Goal: Task Accomplishment & Management: Use online tool/utility

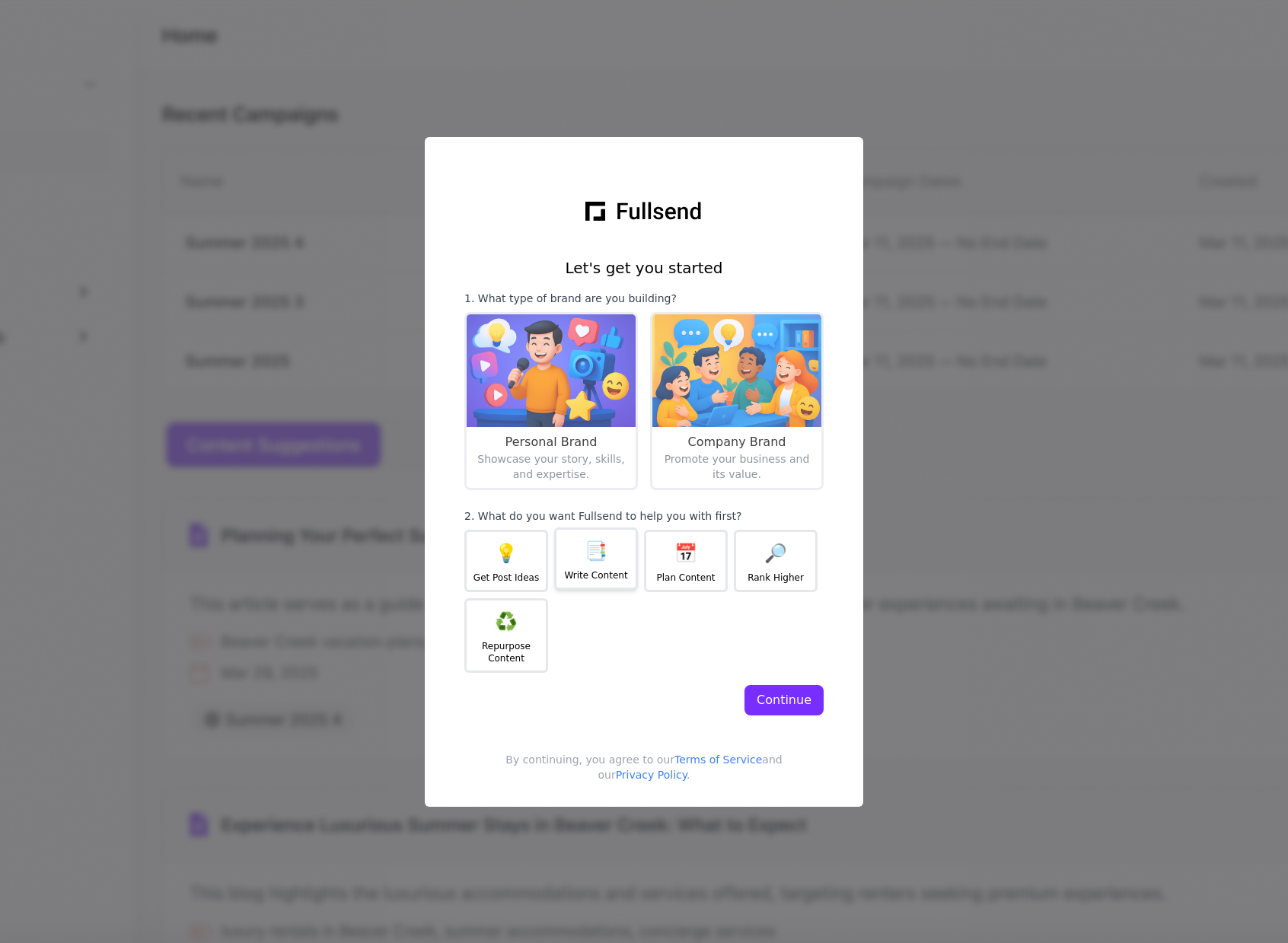
click at [584, 580] on div "Write Content" at bounding box center [595, 575] width 63 height 12
click at [823, 715] on div "Let's get you started 1. What type of brand are you building? Personal Brand Sh…" at bounding box center [644, 472] width 439 height 670
click at [818, 702] on button "Continue" at bounding box center [783, 700] width 79 height 30
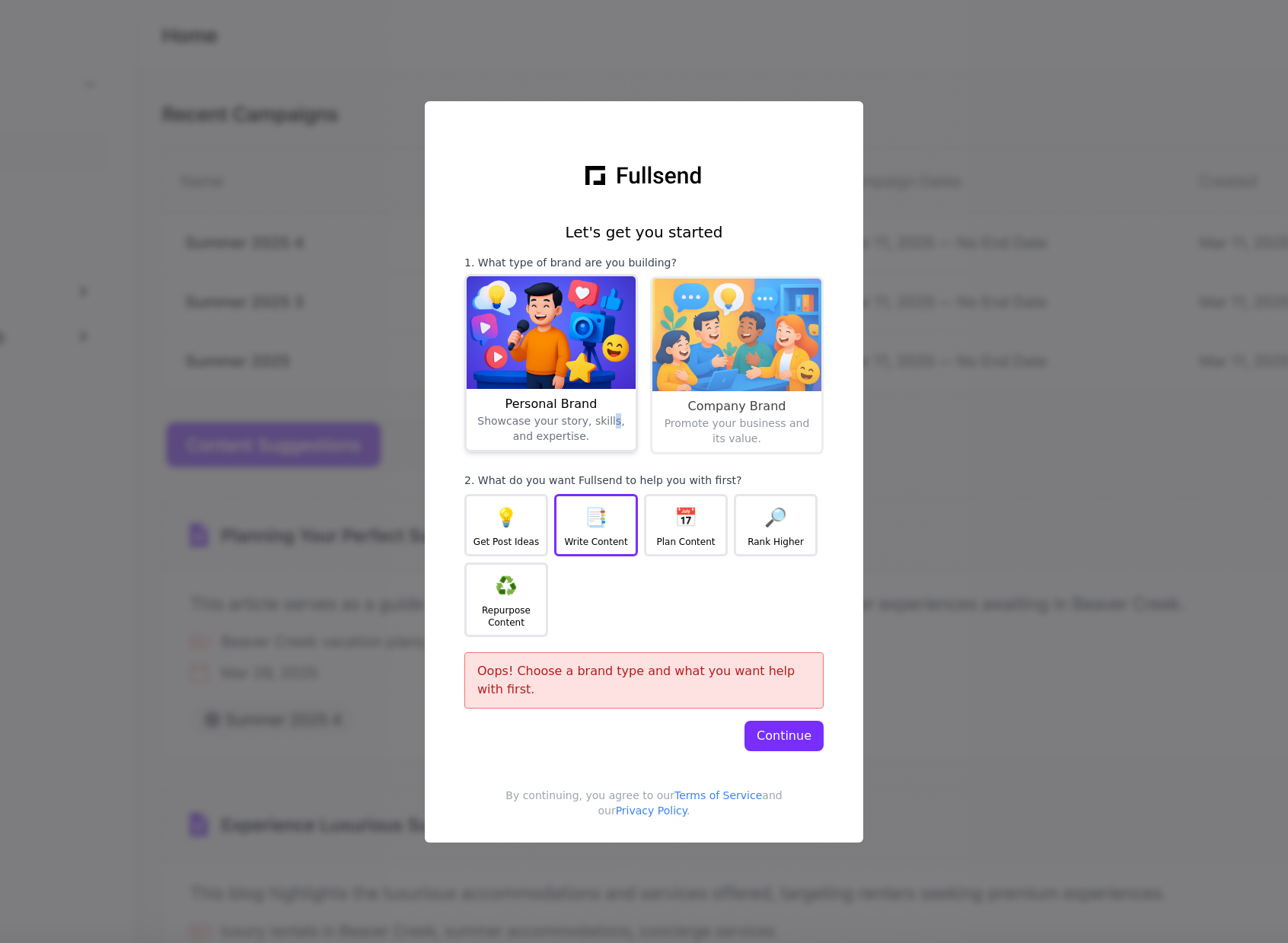
click at [601, 424] on div "Showcase your story, skills, and expertise." at bounding box center [551, 484] width 157 height 143
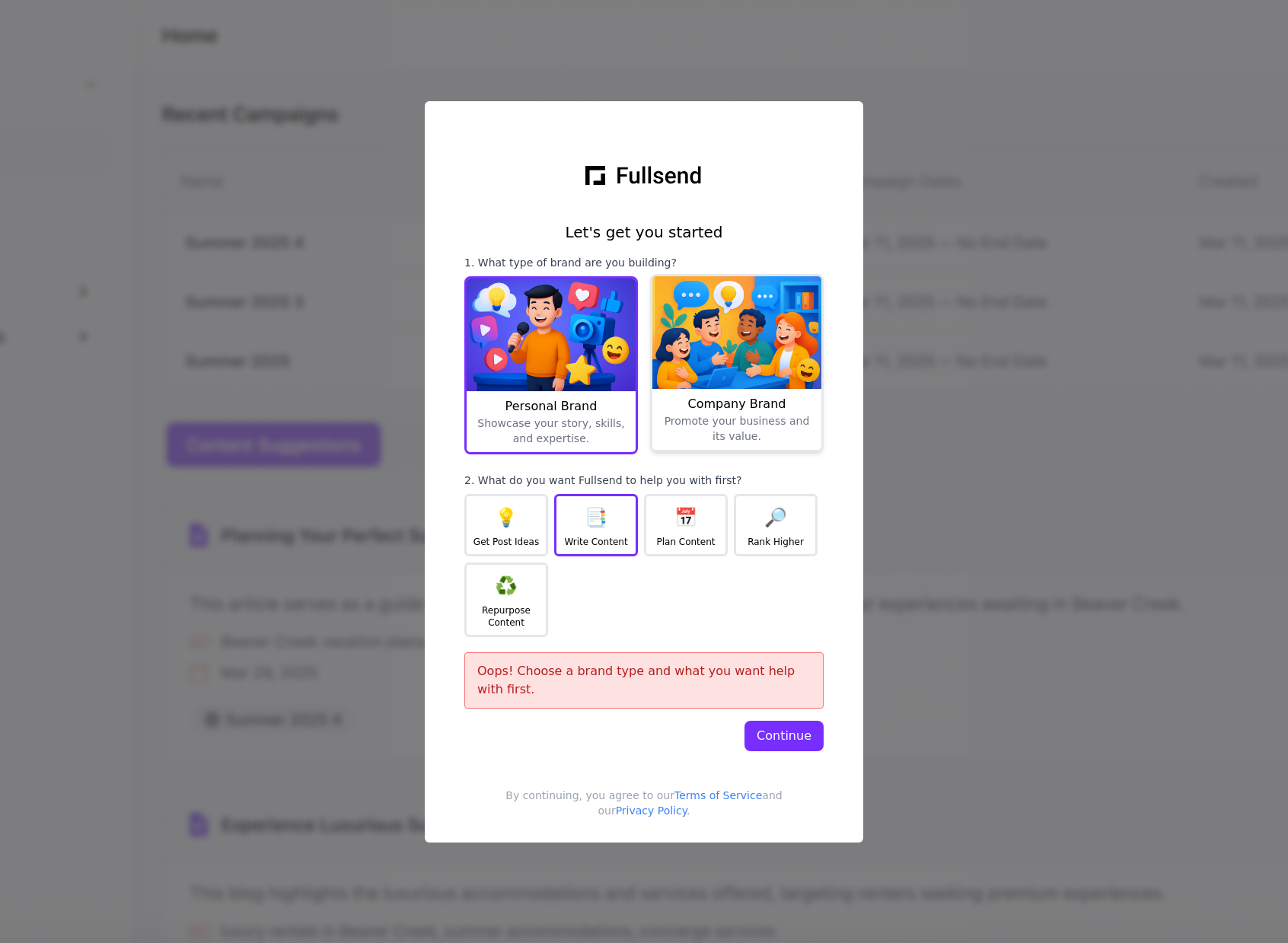
click at [691, 424] on div "Promote your business and its value." at bounding box center [736, 484] width 157 height 143
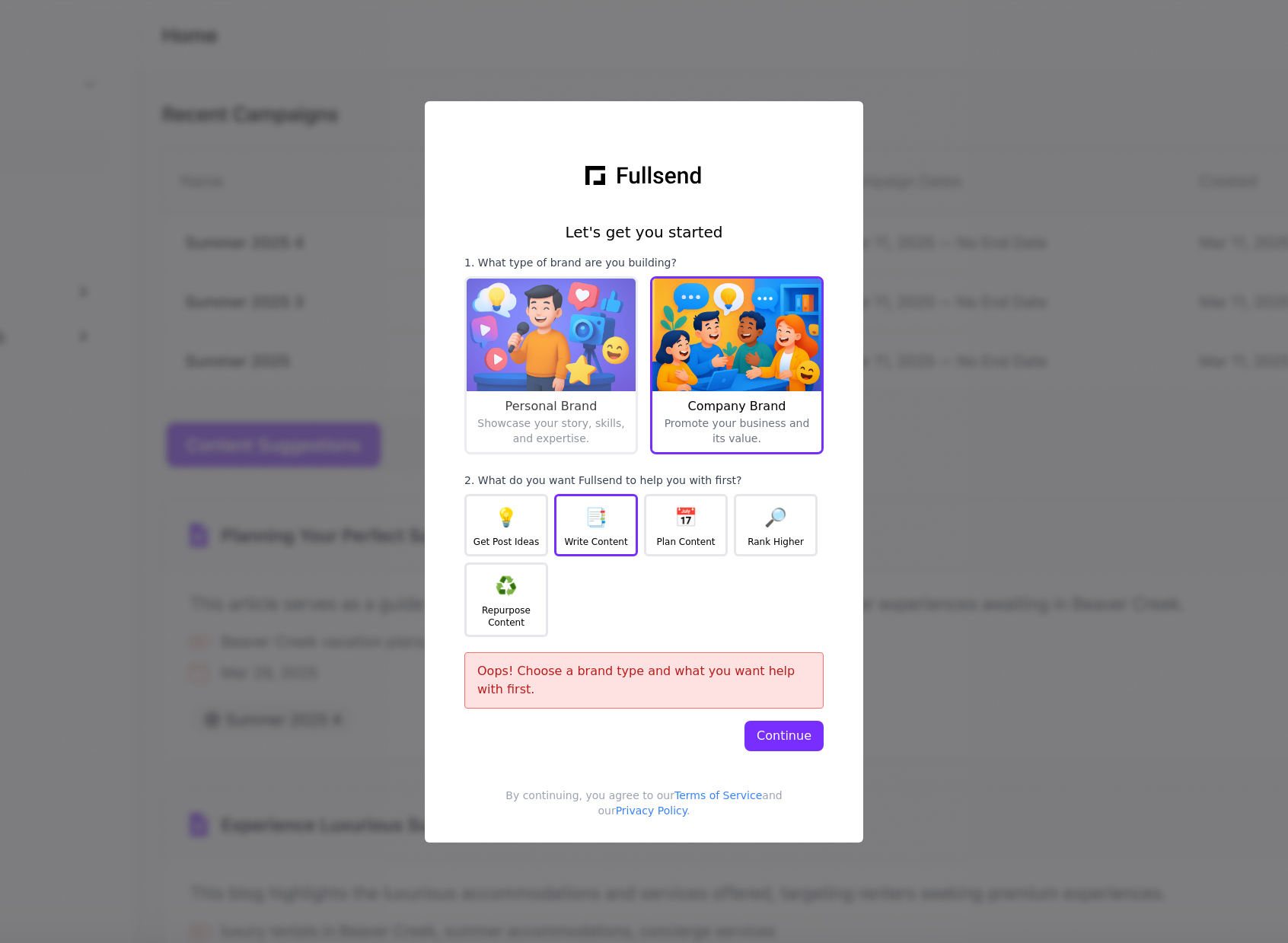
click at [793, 738] on div "Continue" at bounding box center [784, 736] width 55 height 19
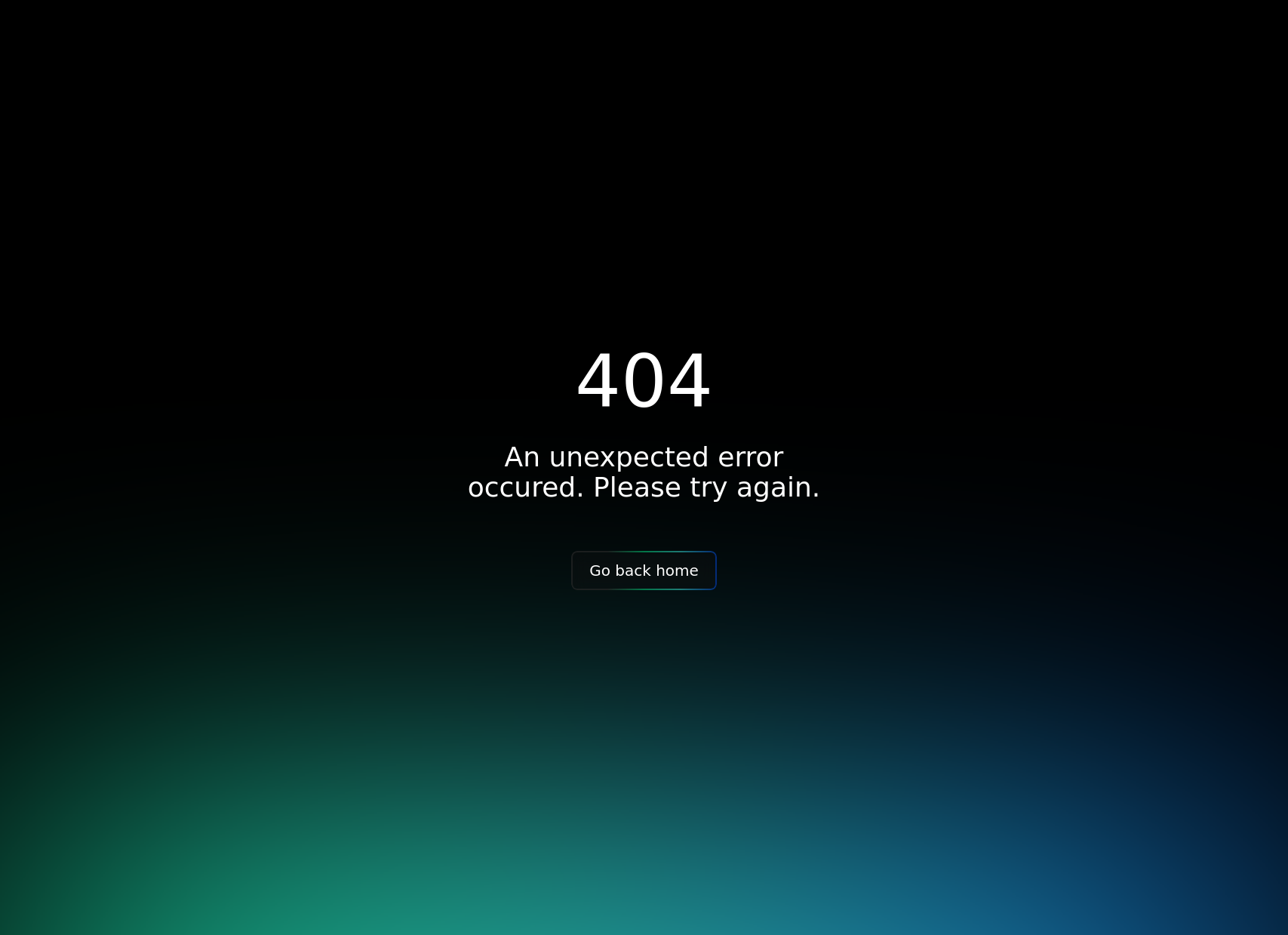
drag, startPoint x: 516, startPoint y: 2, endPoint x: 503, endPoint y: 0, distance: 13.2
click at [516, 2] on div "404 An unexpected error occured. Please try again. Go back home" at bounding box center [644, 468] width 1288 height 935
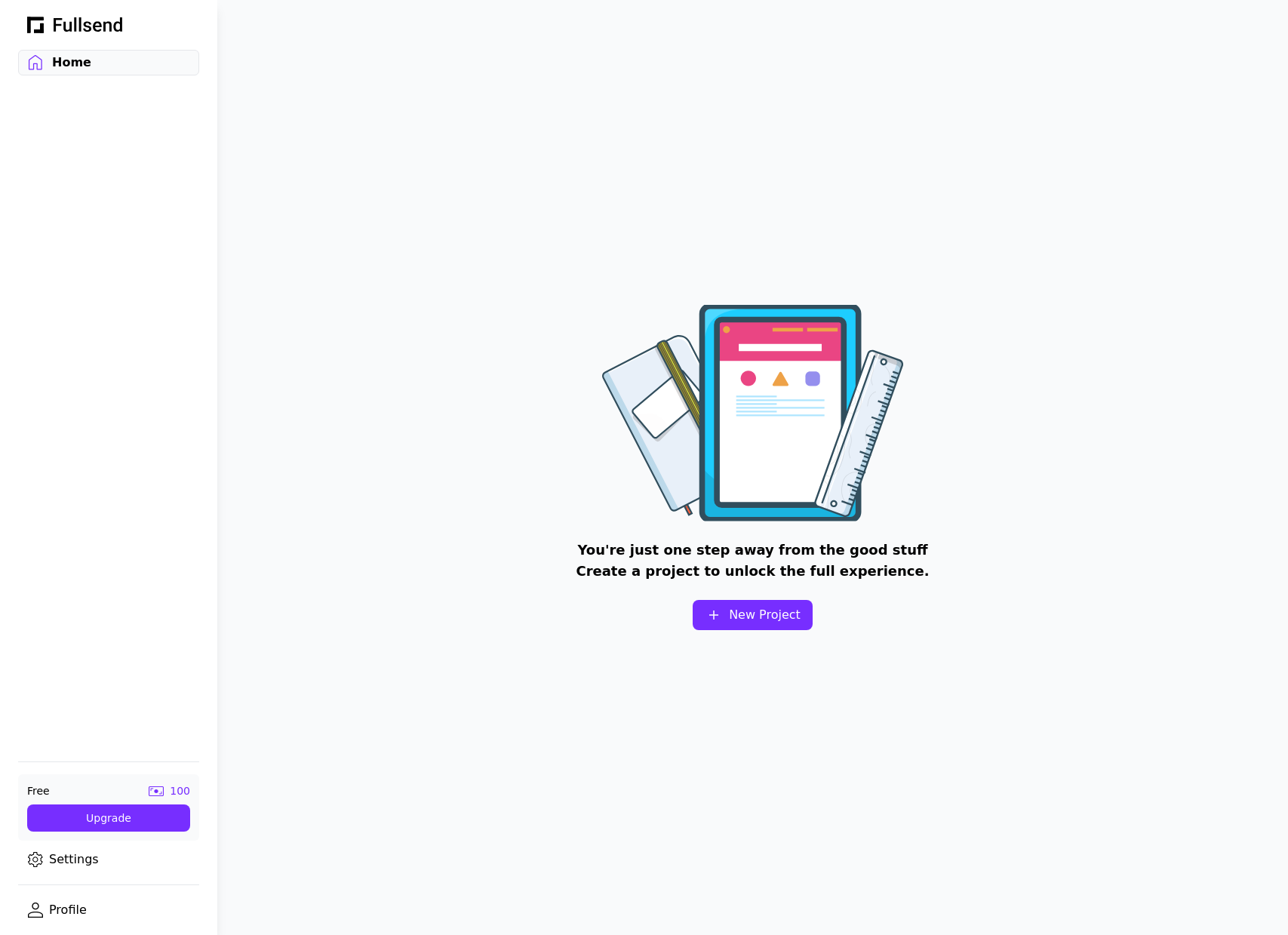
click at [726, 600] on button "New Project" at bounding box center [753, 615] width 120 height 30
click at [89, 861] on link "Settings" at bounding box center [109, 859] width 181 height 26
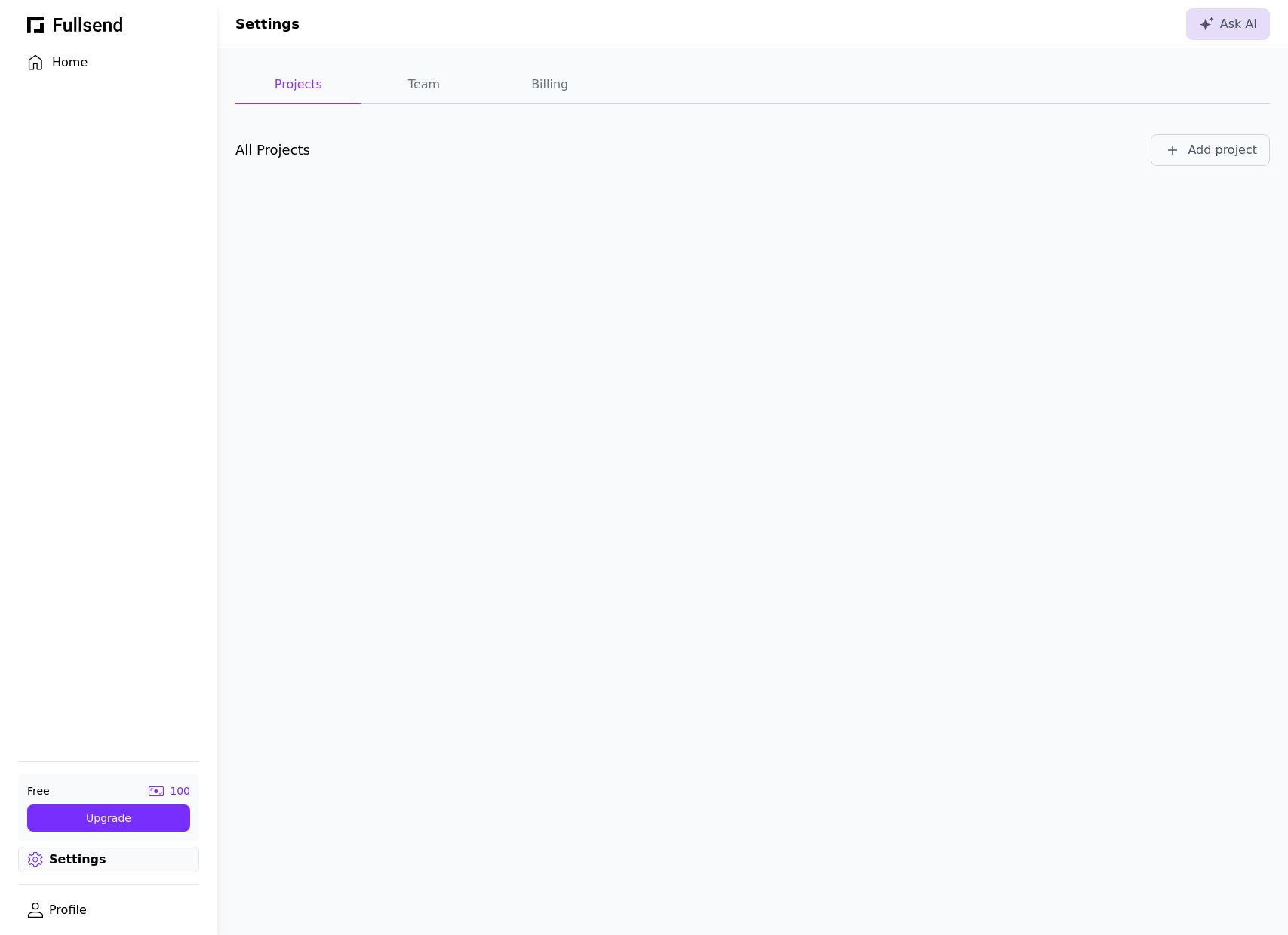
click at [424, 71] on button "Team" at bounding box center [424, 85] width 126 height 38
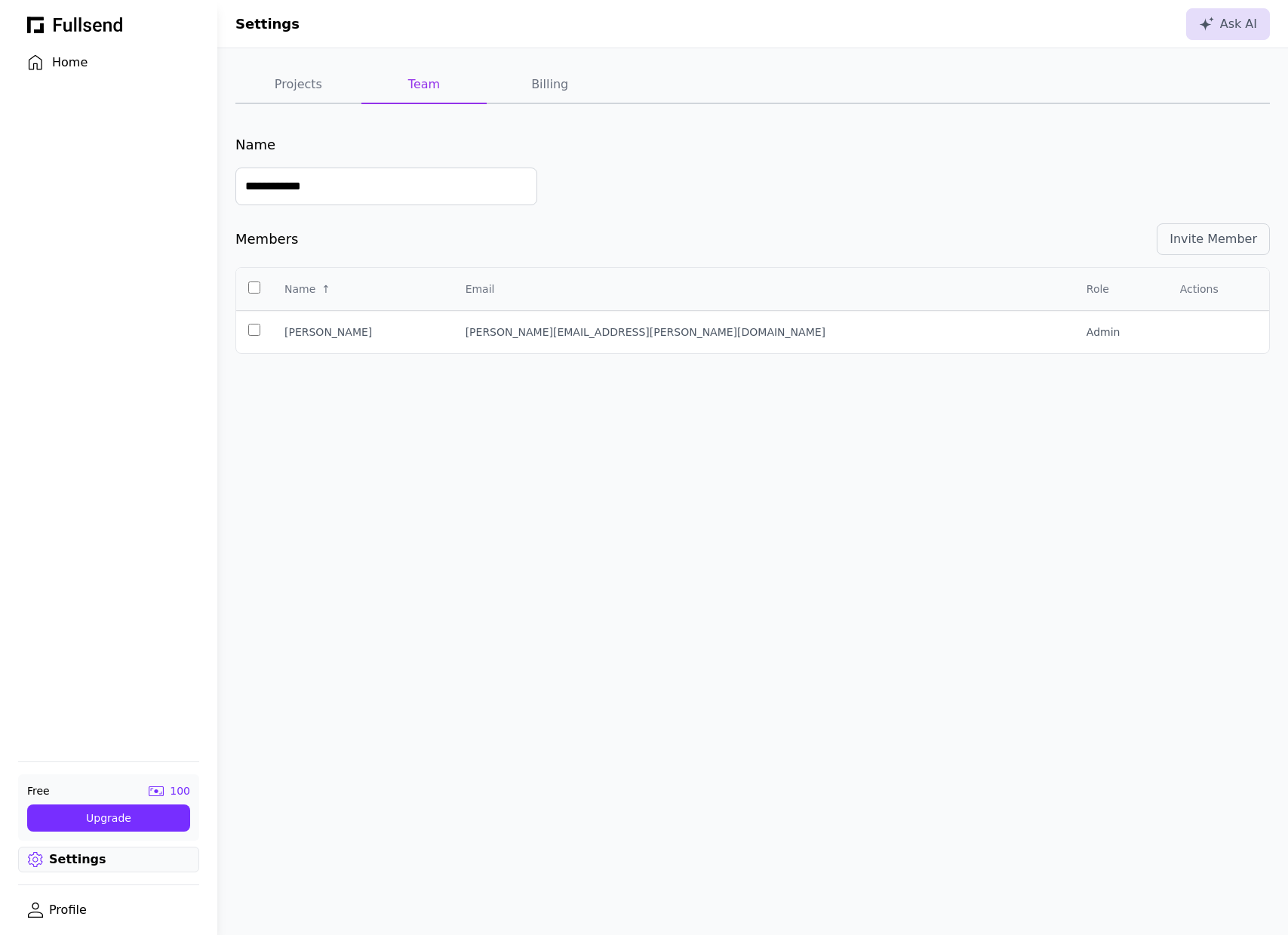
click at [516, 82] on button "Billing" at bounding box center [549, 85] width 126 height 38
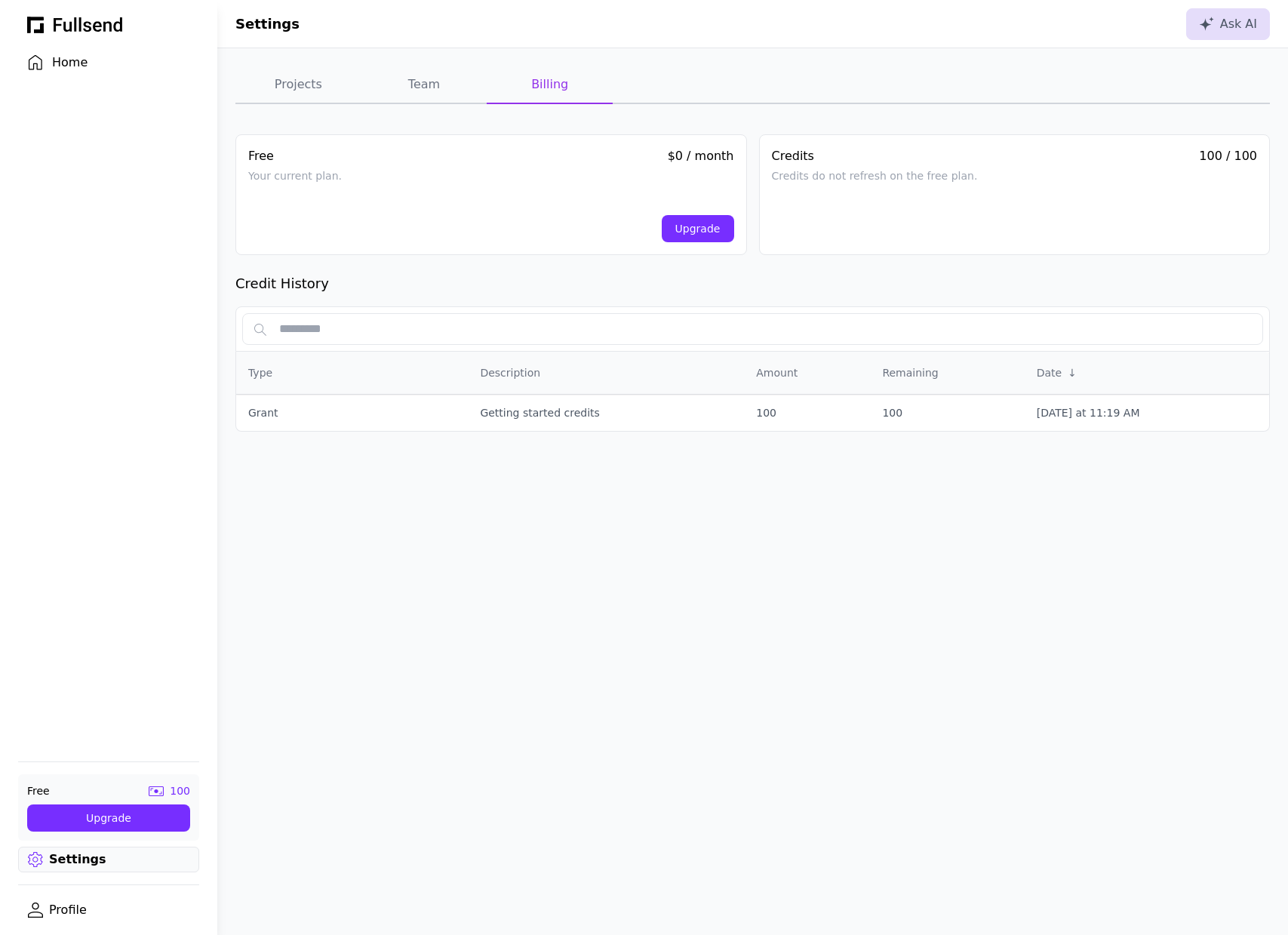
click at [99, 70] on div "Home" at bounding box center [121, 63] width 137 height 18
